Goal: Find specific page/section: Find specific page/section

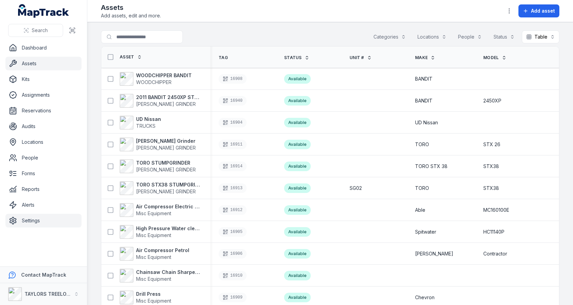
click at [42, 217] on link "Settings" at bounding box center [43, 221] width 76 height 14
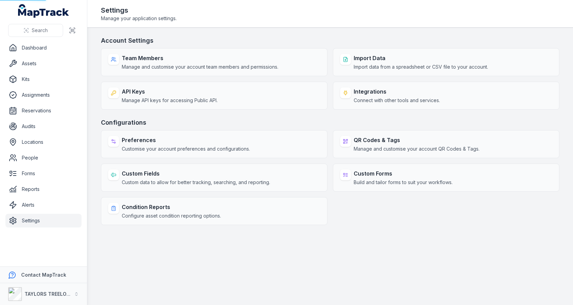
click at [95, 137] on main "Account Settings Team Members Manage and customise your account team members an…" at bounding box center [330, 166] width 486 height 277
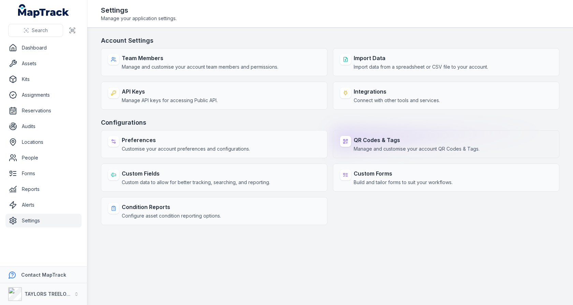
click at [357, 140] on strong "QR Codes & Tags" at bounding box center [417, 140] width 126 height 8
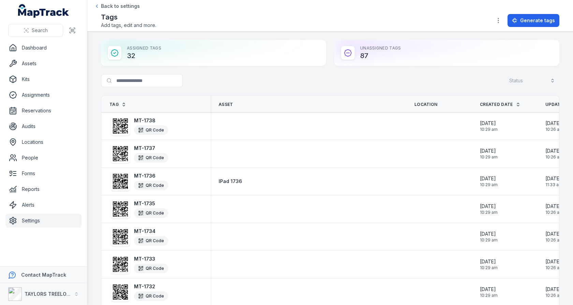
click at [176, 50] on div "Assigned Tags 32" at bounding box center [213, 53] width 225 height 26
click at [165, 61] on div "Assigned Tags 32" at bounding box center [213, 53] width 225 height 26
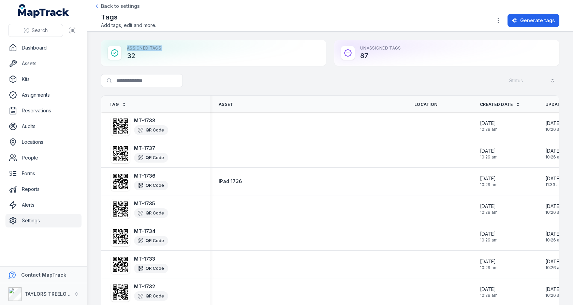
click at [165, 61] on div "Assigned Tags 32" at bounding box center [213, 53] width 225 height 26
click at [234, 44] on div "Assigned Tags 32" at bounding box center [213, 53] width 225 height 26
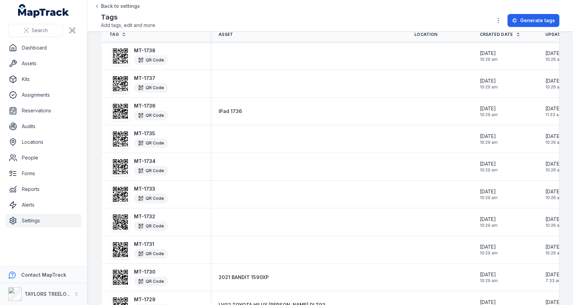
scroll to position [107, 0]
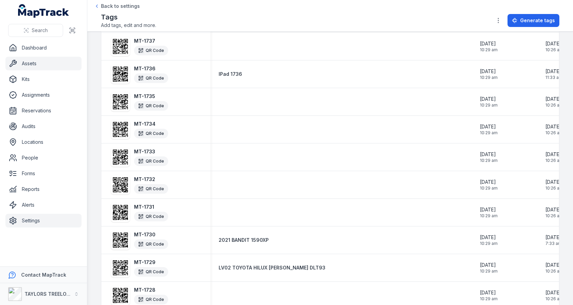
click at [33, 65] on link "Assets" at bounding box center [43, 64] width 76 height 14
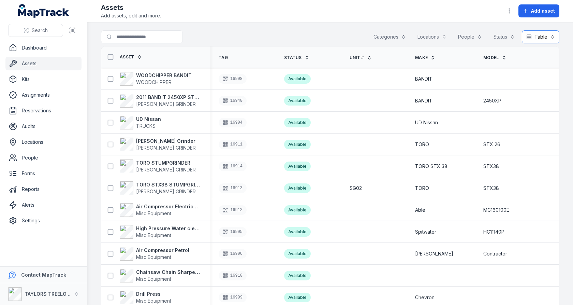
click at [535, 38] on button "Table *****" at bounding box center [541, 36] width 38 height 13
click at [539, 90] on span "Calendar" at bounding box center [540, 92] width 20 height 7
